Goal: Information Seeking & Learning: Learn about a topic

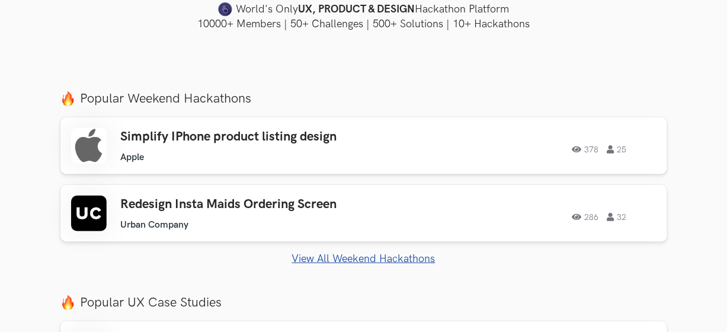
scroll to position [415, 0]
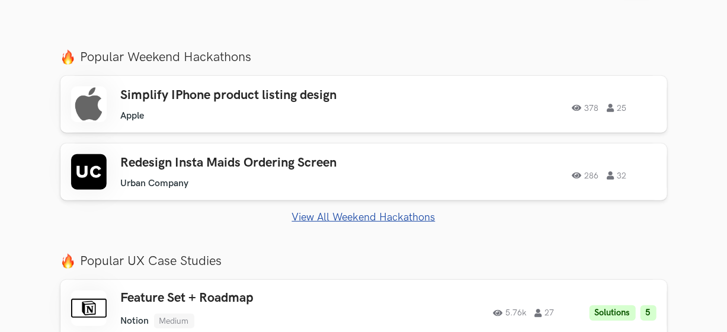
click at [338, 216] on link "View All Weekend Hackathons" at bounding box center [363, 217] width 606 height 12
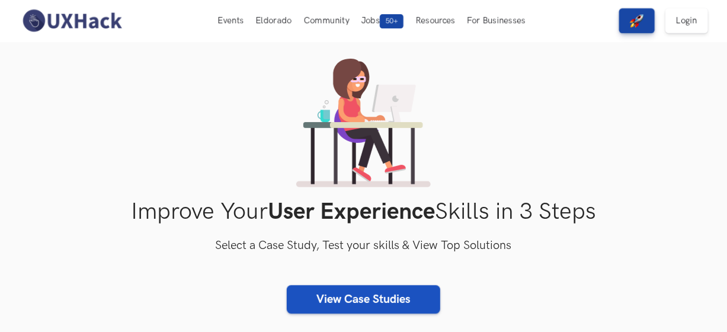
scroll to position [0, 0]
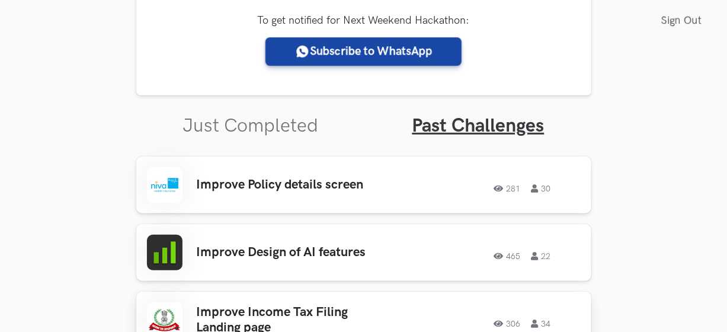
scroll to position [338, 0]
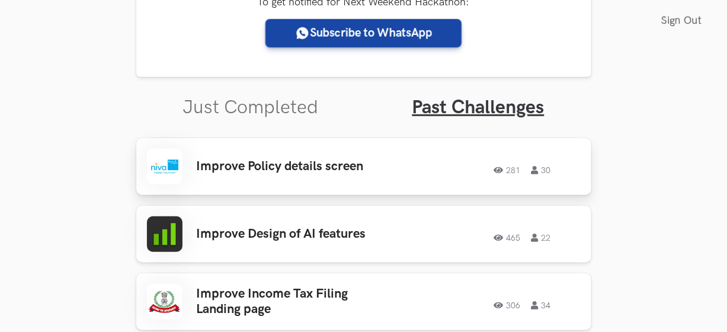
click at [272, 169] on h3 "Improve Policy details screen" at bounding box center [289, 166] width 185 height 15
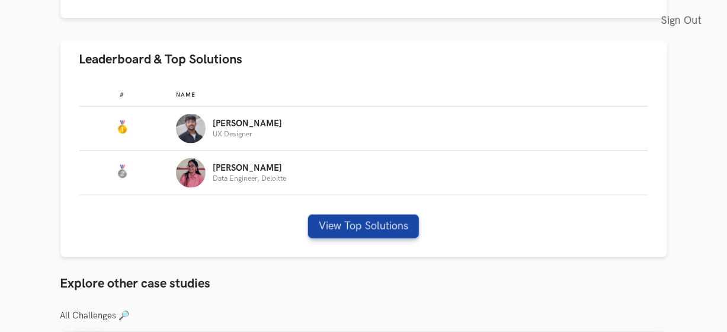
scroll to position [711, 0]
